Goal: Task Accomplishment & Management: Manage account settings

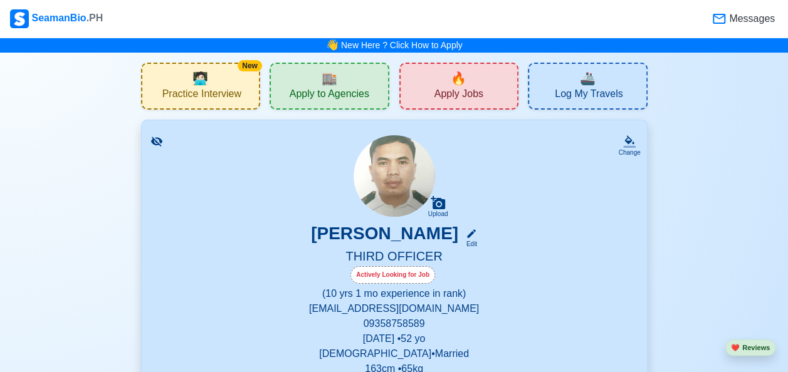
click at [573, 236] on div "[PERSON_NAME] Edit" at bounding box center [394, 236] width 475 height 26
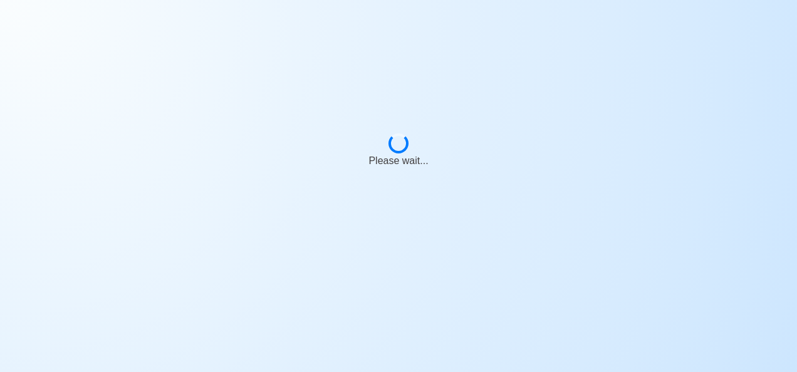
select select "Actively Looking for Job"
select select "Visible for Hiring"
select select "Married"
select select "[DEMOGRAPHIC_DATA]"
select select "PH"
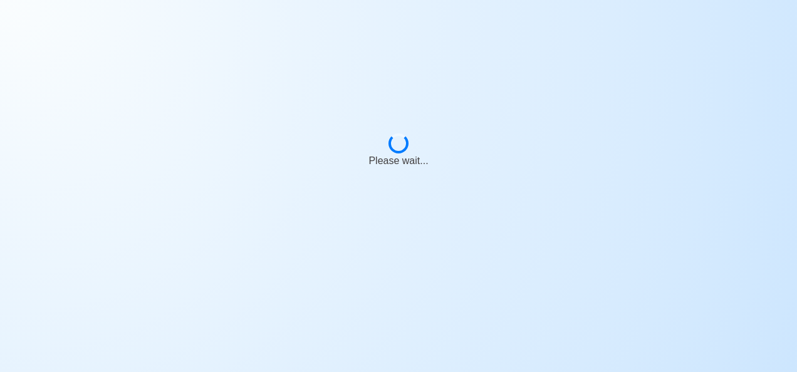
select select "10"
select select "1"
select select "4102416000000"
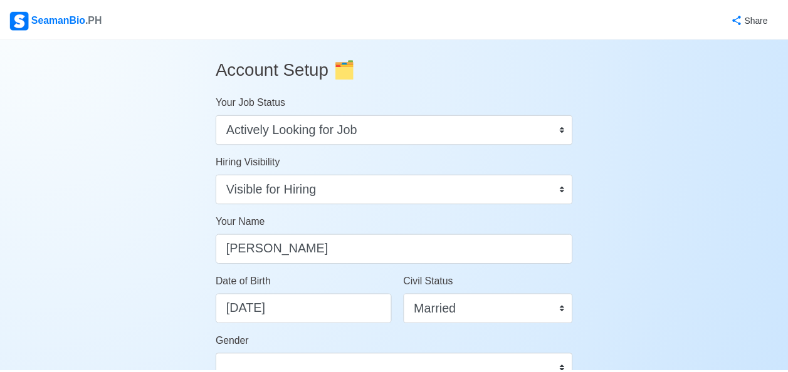
scroll to position [9, 0]
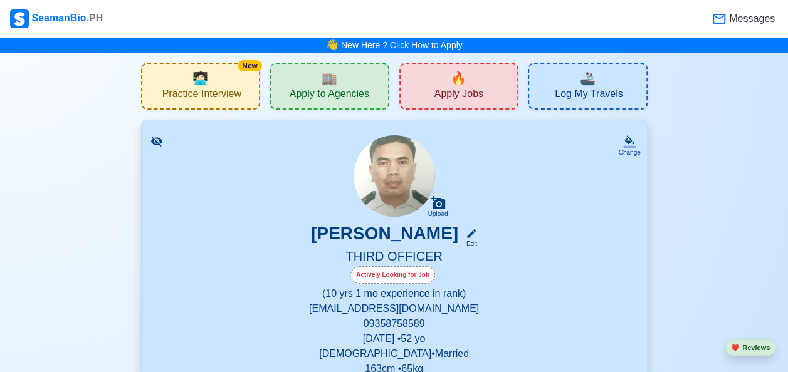
click at [471, 247] on div "Edit" at bounding box center [469, 243] width 16 height 9
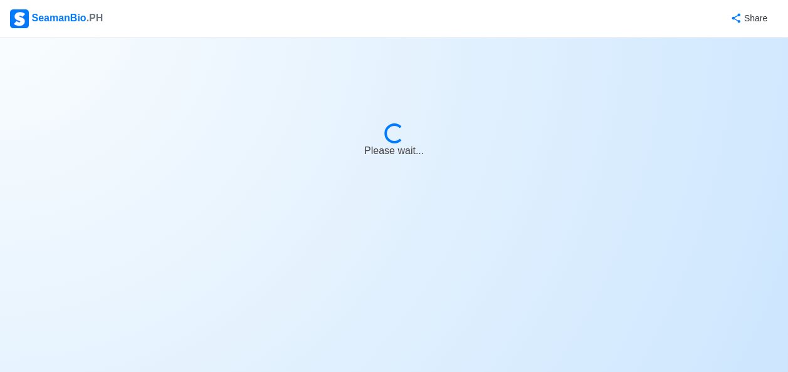
select select "Actively Looking for Job"
select select "Visible for Hiring"
select select "Married"
select select "[DEMOGRAPHIC_DATA]"
select select "PH"
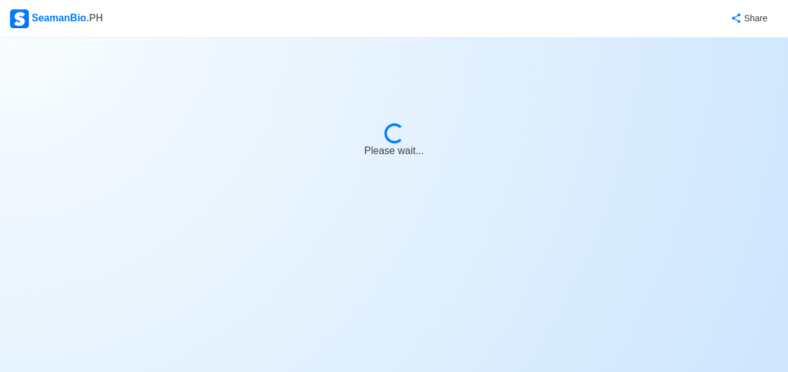
select select "10"
select select "1"
select select "4102416000000"
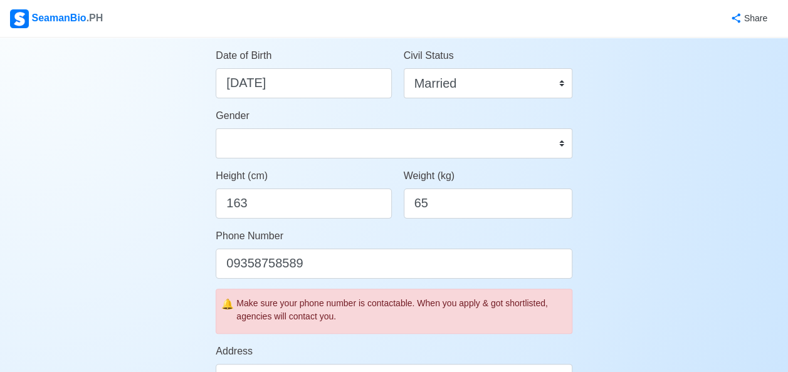
scroll to position [227, 0]
click at [437, 209] on input "65" at bounding box center [488, 203] width 169 height 30
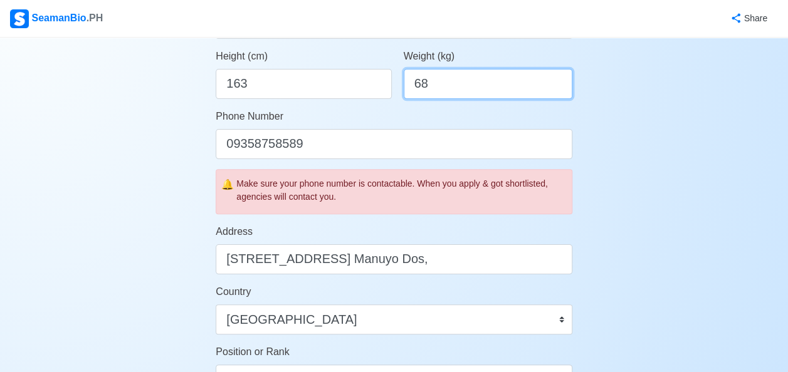
scroll to position [347, 0]
type input "68"
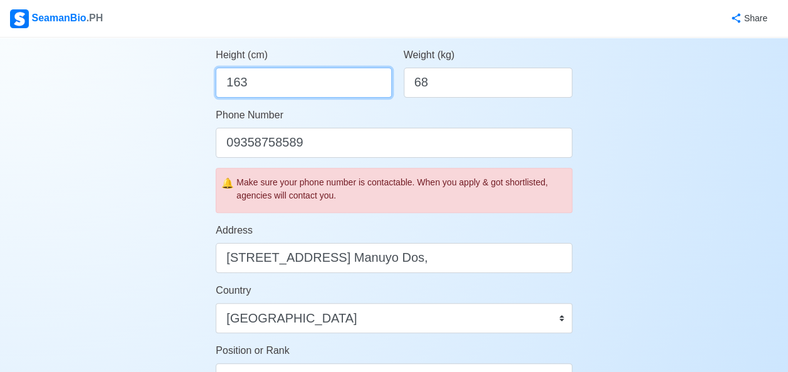
click at [266, 85] on input "163" at bounding box center [303, 83] width 175 height 30
type input "1"
type input "160.02"
click at [716, 293] on div "Account Setup 🗂️ Your Job Status Onboard Actively Looking for Job Not Looking f…" at bounding box center [394, 261] width 788 height 1143
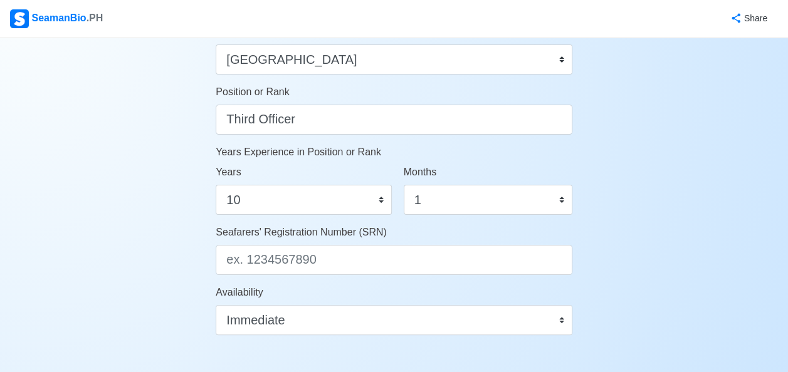
scroll to position [610, 0]
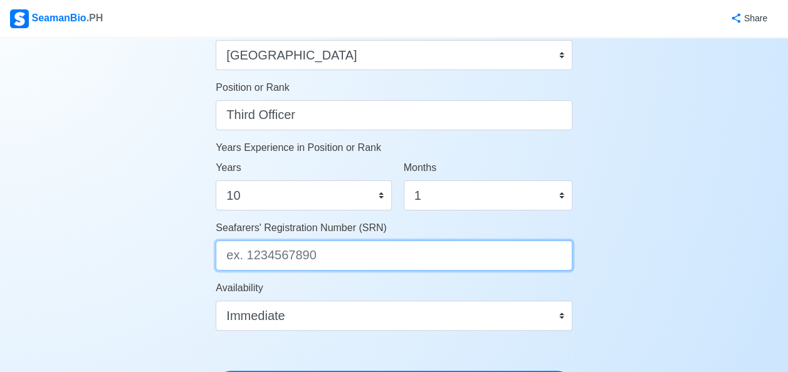
click at [335, 261] on input "Seafarers' Registration Number (SRN)" at bounding box center [394, 256] width 357 height 30
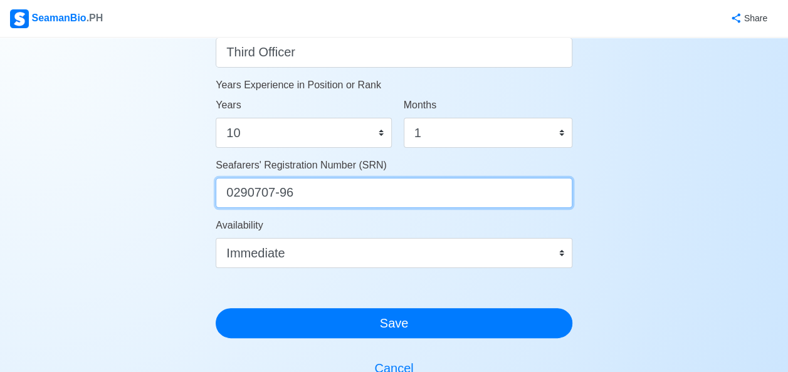
type input "0290707-96"
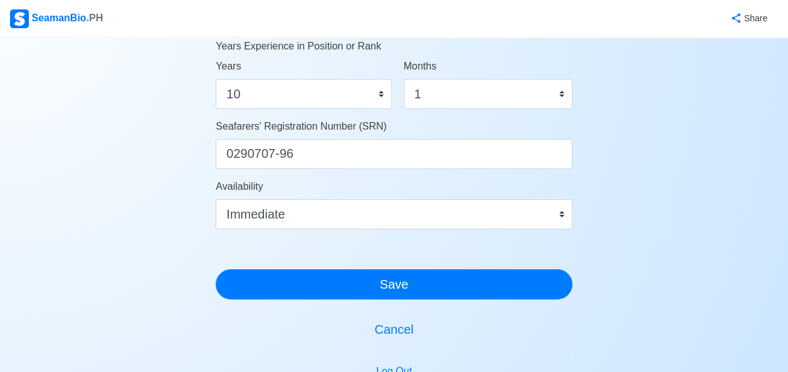
scroll to position [713, 0]
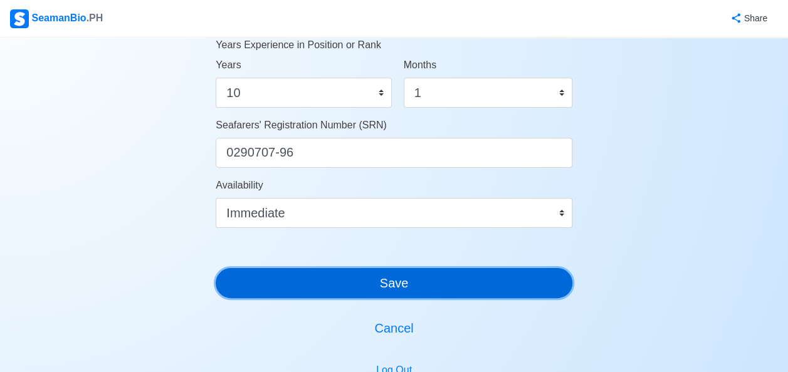
click at [397, 284] on button "Save" at bounding box center [394, 283] width 357 height 30
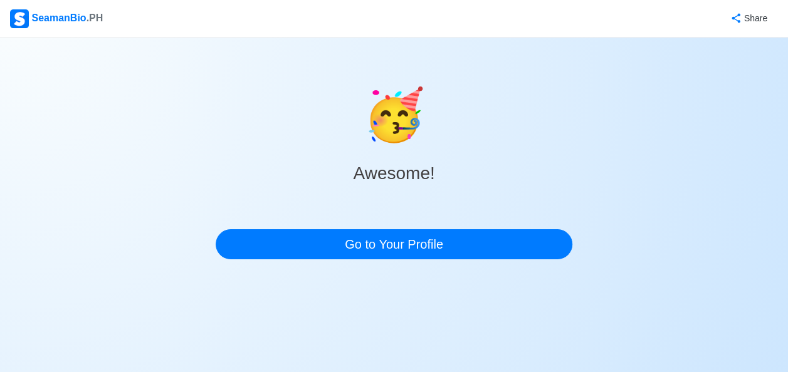
scroll to position [0, 0]
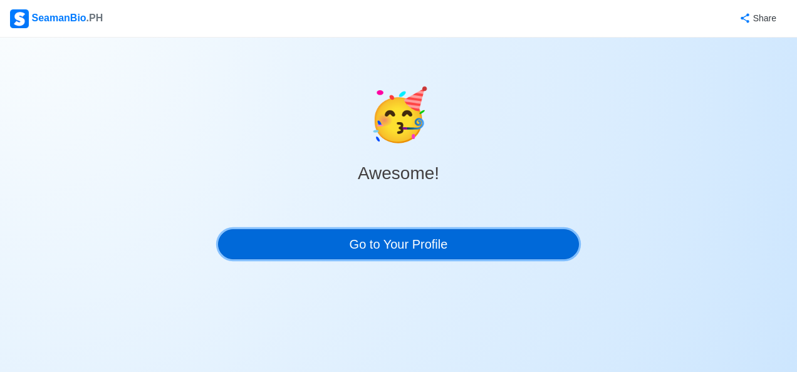
click at [404, 246] on link "Go to Your Profile" at bounding box center [398, 244] width 361 height 30
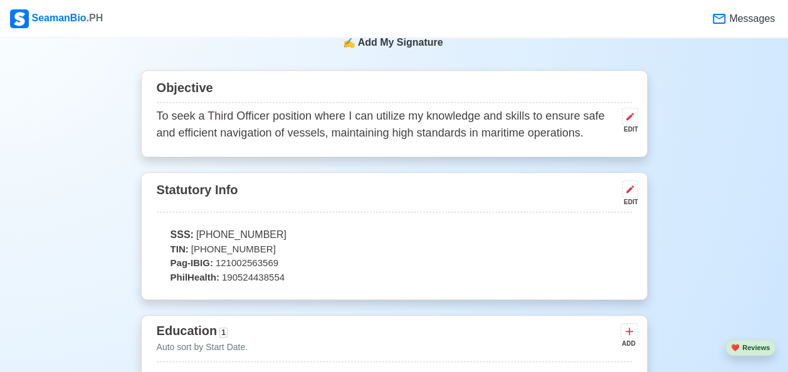
scroll to position [504, 0]
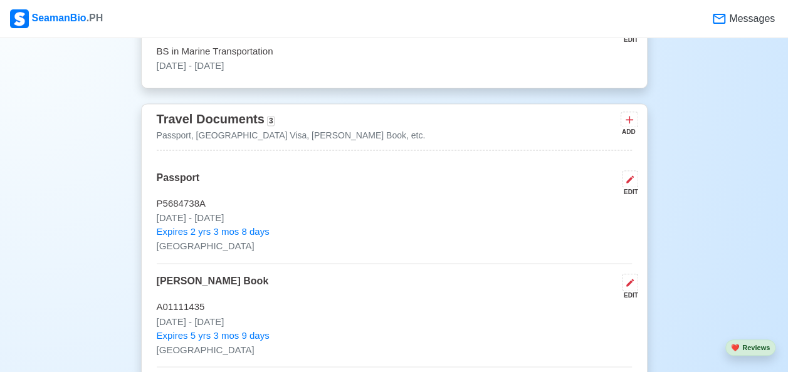
scroll to position [868, 0]
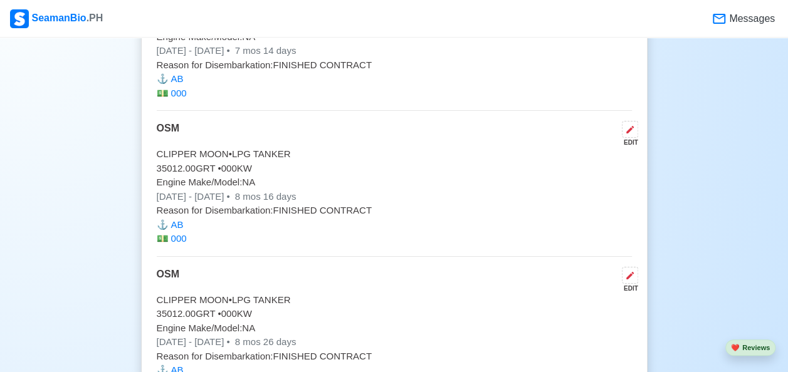
scroll to position [8640, 0]
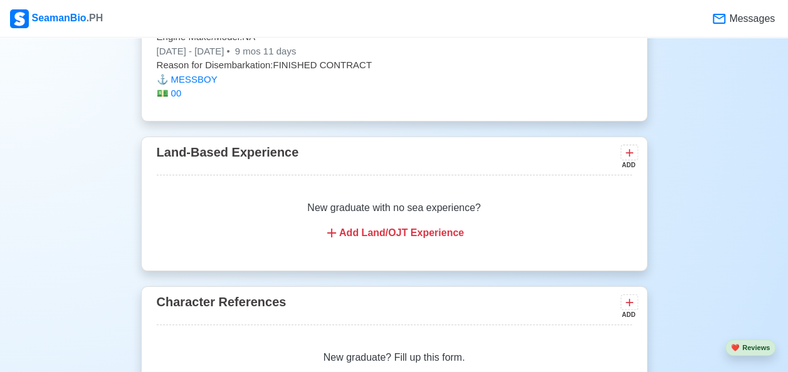
scroll to position [9951, 0]
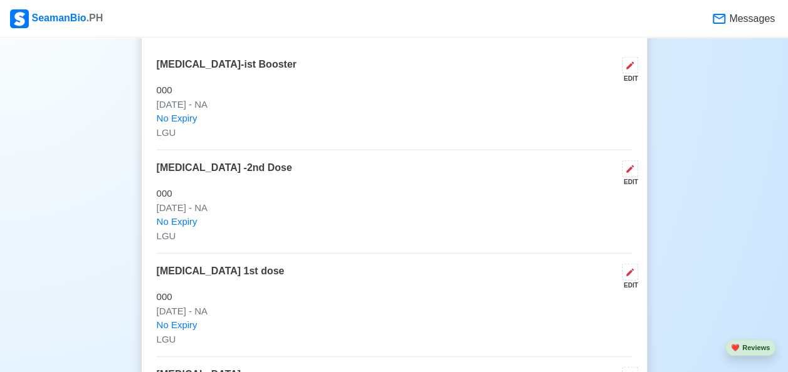
scroll to position [0, 0]
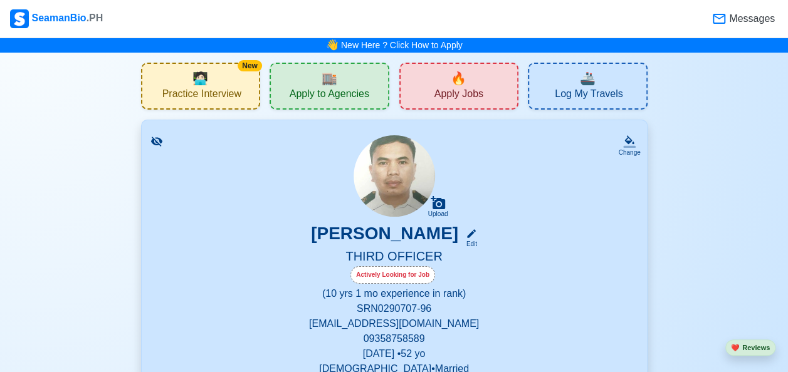
click at [469, 234] on icon at bounding box center [471, 233] width 9 height 9
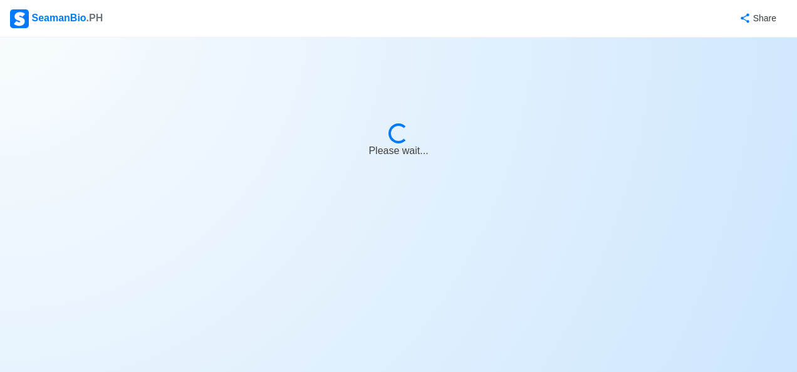
select select "Actively Looking for Job"
select select "Visible for Hiring"
select select "Married"
select select "[DEMOGRAPHIC_DATA]"
select select "PH"
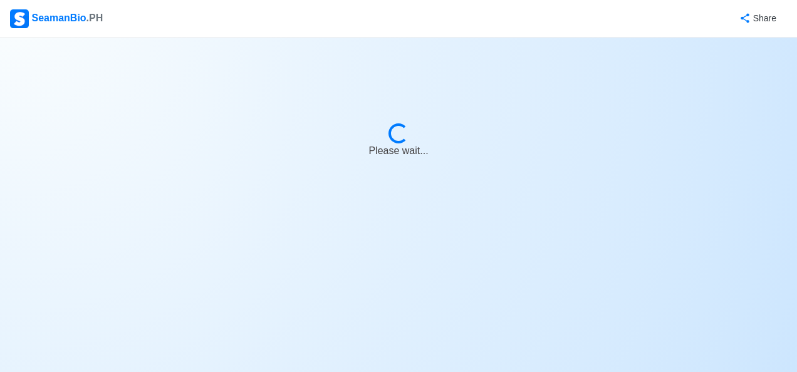
select select "10"
select select "1"
select select "4102416000000"
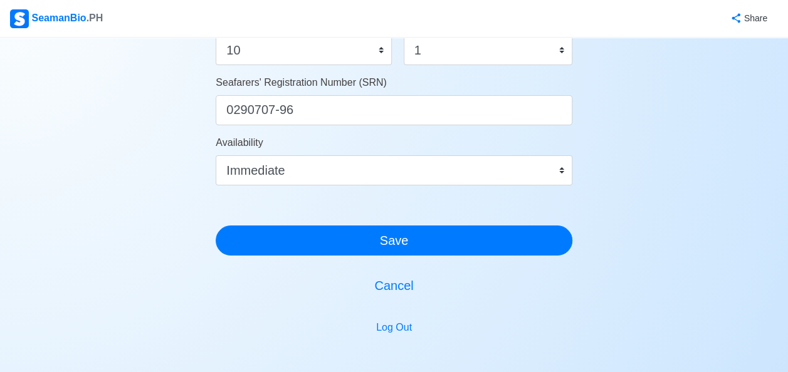
scroll to position [754, 0]
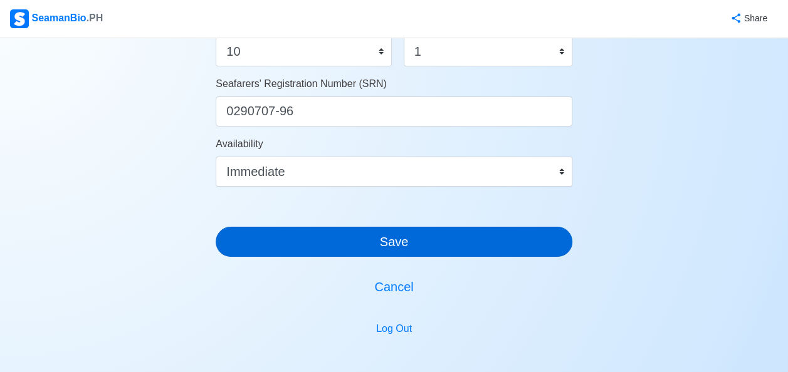
click at [449, 240] on button "Save" at bounding box center [394, 242] width 357 height 30
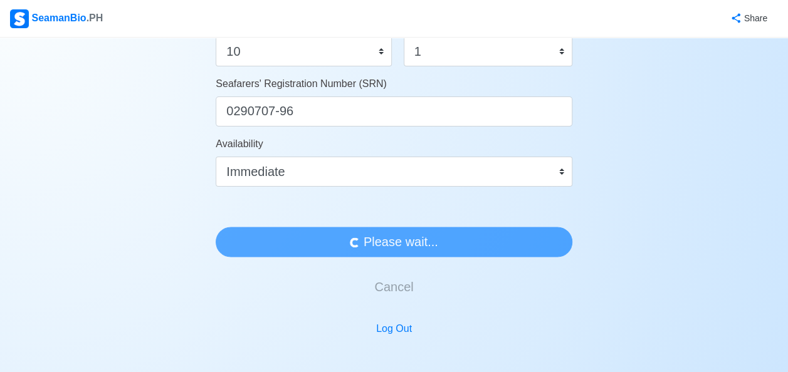
scroll to position [0, 0]
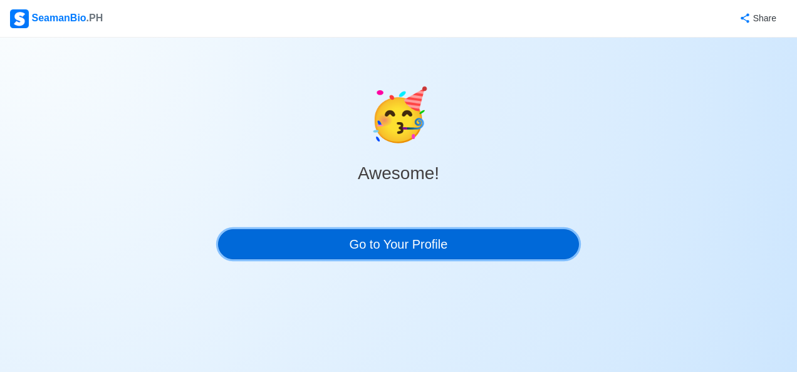
click at [492, 245] on link "Go to Your Profile" at bounding box center [398, 244] width 361 height 30
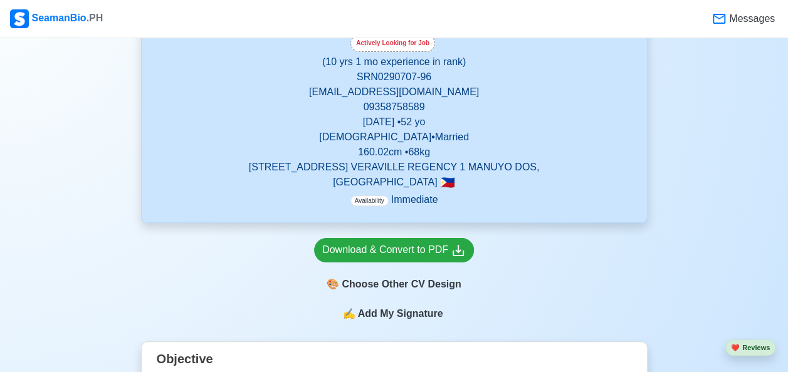
scroll to position [234, 0]
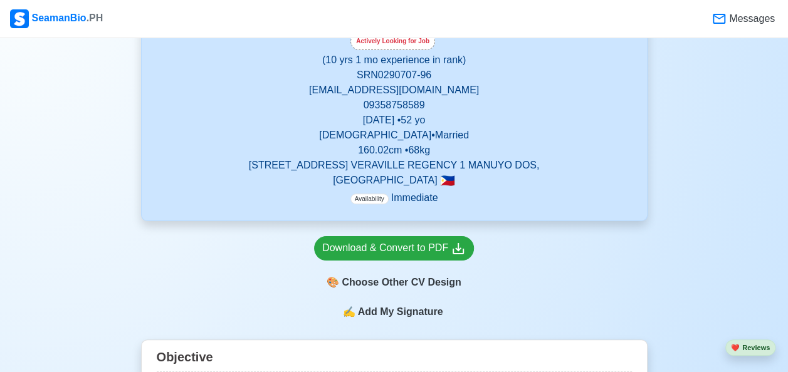
click at [385, 317] on span "Add My Signature" at bounding box center [400, 312] width 90 height 15
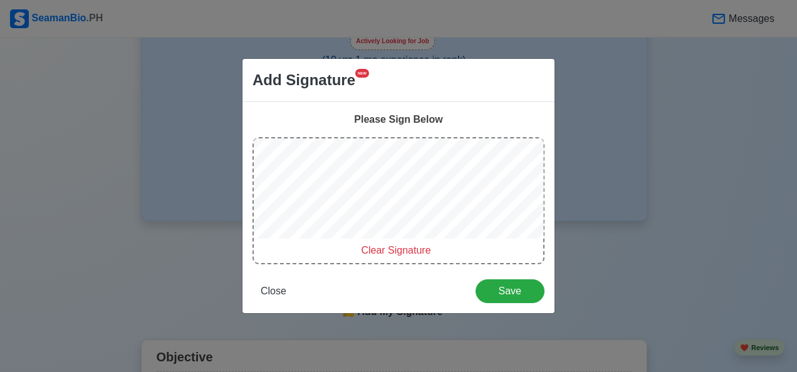
click at [390, 248] on span "Clear Signature" at bounding box center [396, 250] width 70 height 11
click at [277, 296] on span "Close" at bounding box center [274, 291] width 26 height 11
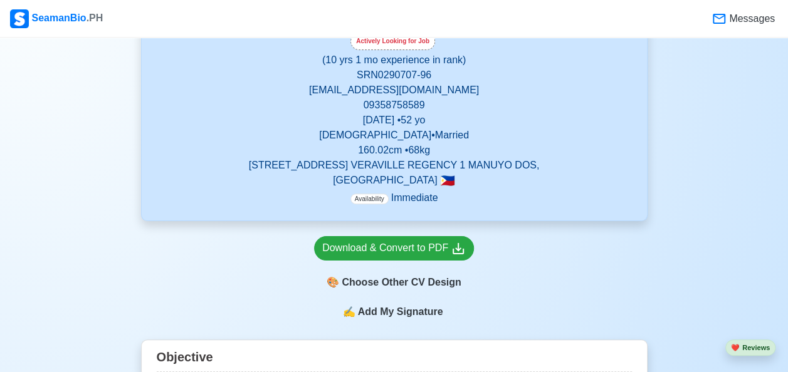
click at [397, 318] on span "Add My Signature" at bounding box center [400, 312] width 90 height 15
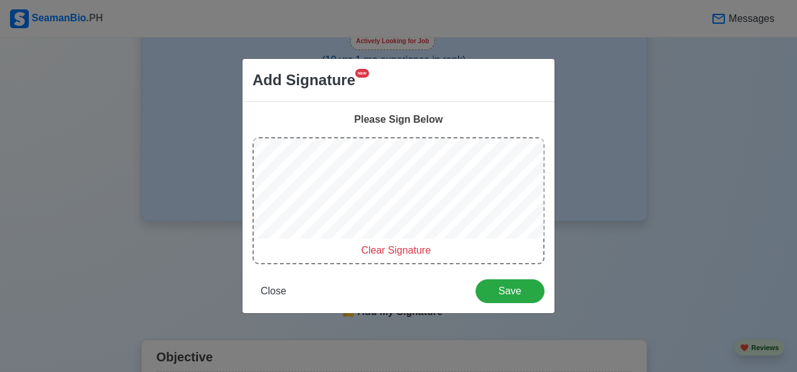
click at [392, 254] on span "Clear Signature" at bounding box center [396, 250] width 70 height 11
click at [511, 293] on span "Save" at bounding box center [510, 291] width 53 height 11
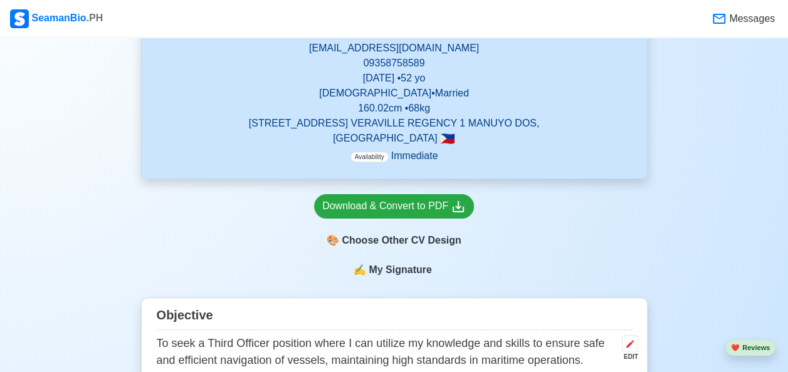
scroll to position [276, 0]
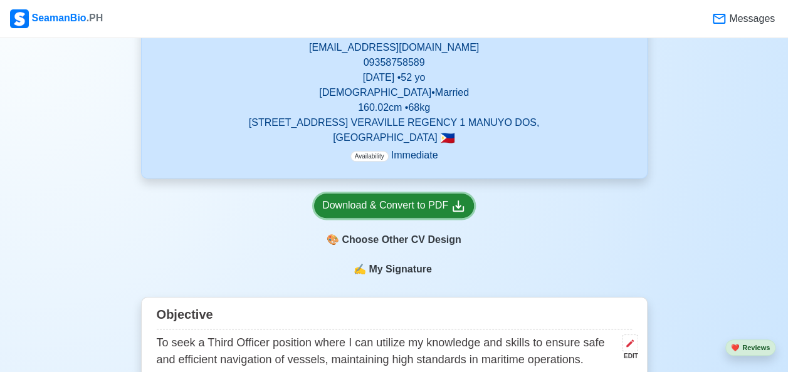
click at [415, 211] on div "Download & Convert to PDF" at bounding box center [393, 206] width 143 height 16
